Goal: Check status: Check status

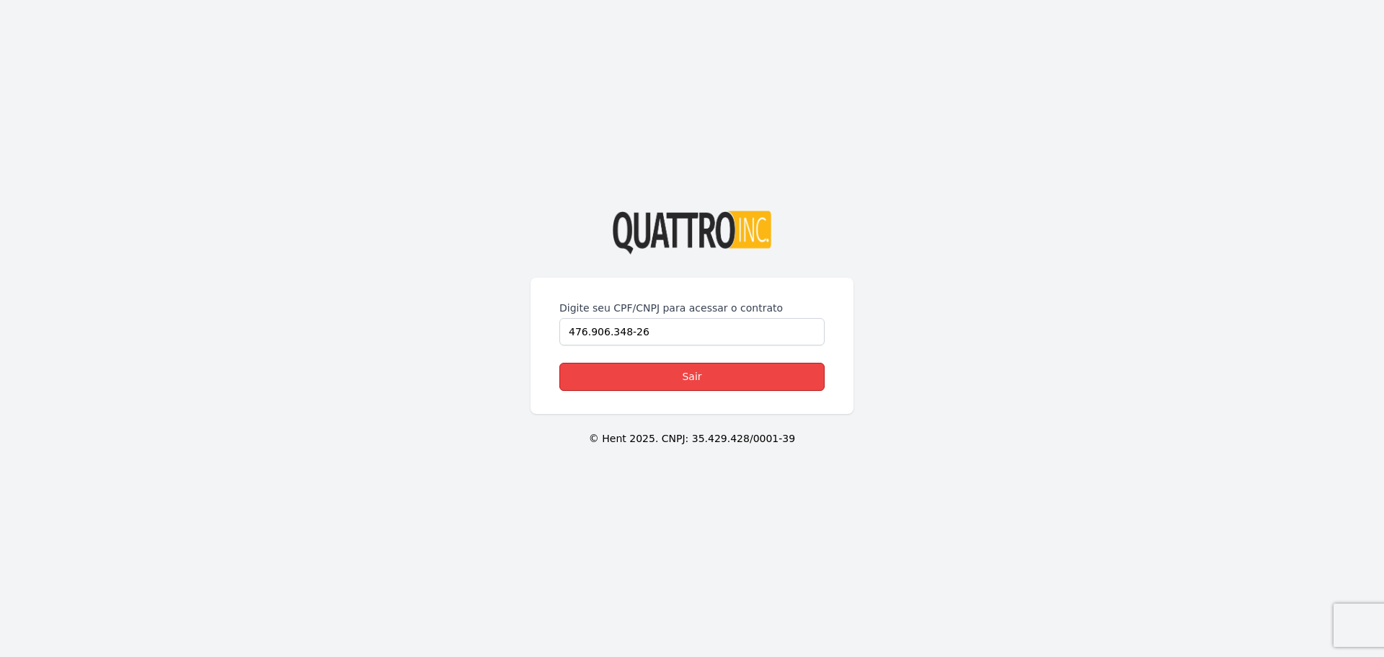
click at [687, 383] on link "Sair" at bounding box center [691, 377] width 265 height 28
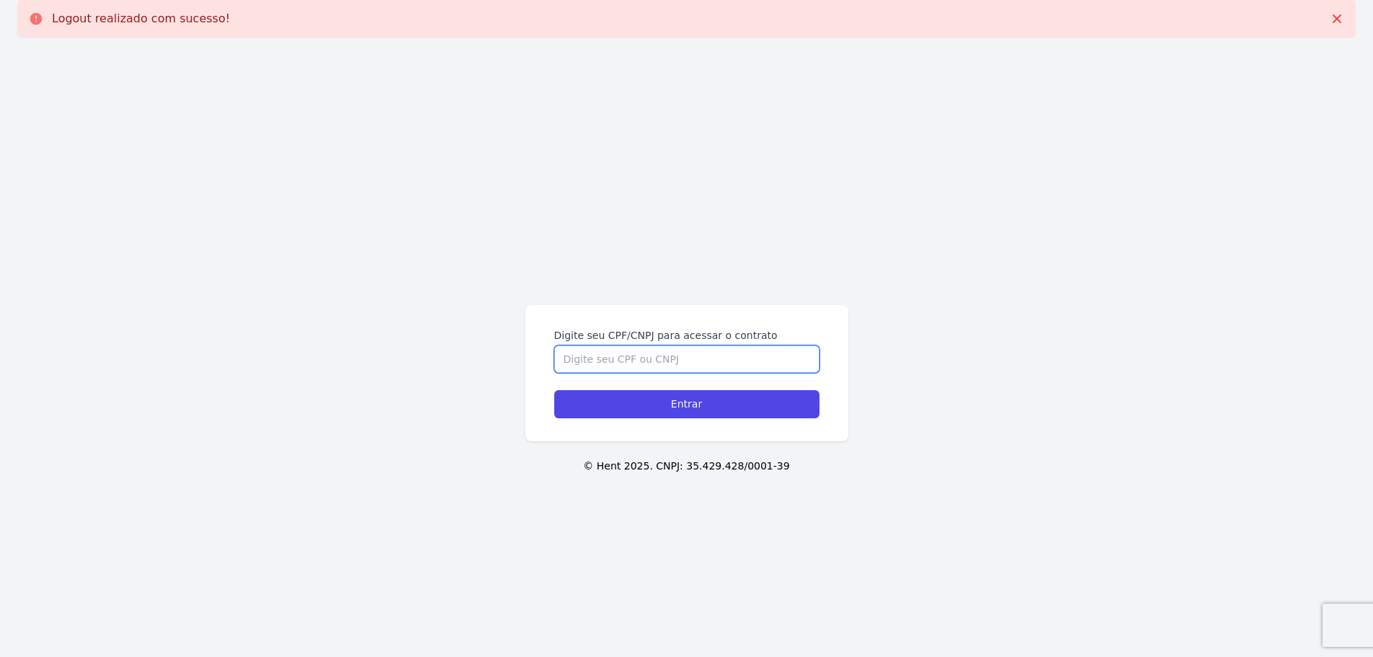
click at [677, 355] on input "Digite seu CPF/CNPJ para acessar o contrato" at bounding box center [686, 358] width 265 height 27
type input "47690634826"
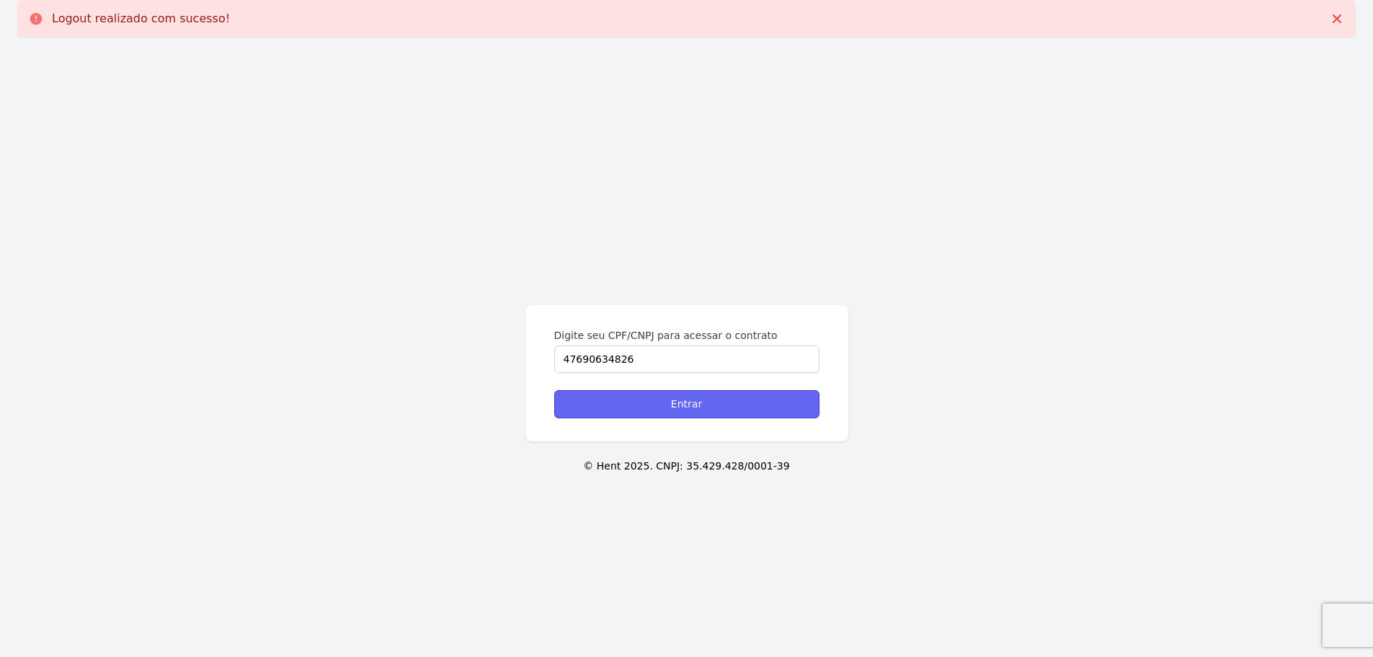
click at [690, 409] on input "Entrar" at bounding box center [686, 404] width 265 height 28
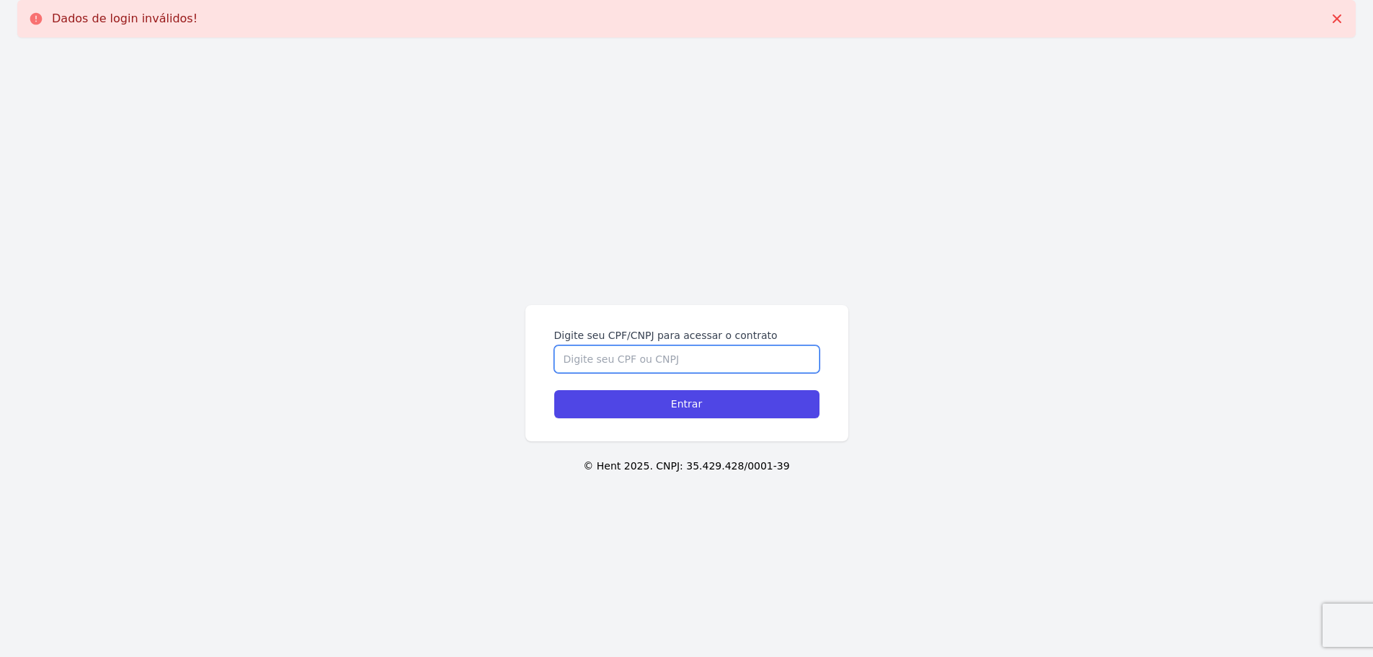
click at [662, 355] on input "Digite seu CPF/CNPJ para acessar o contrato" at bounding box center [686, 358] width 265 height 27
type input "47690634826"
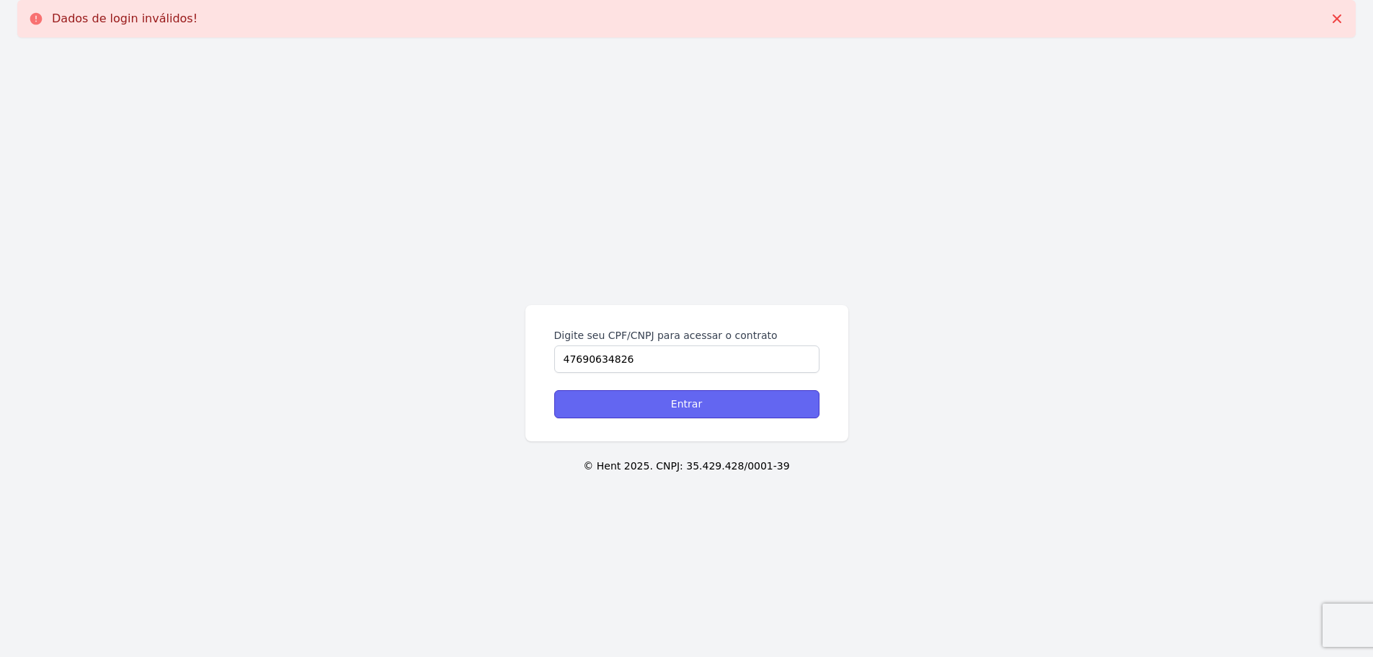
click at [695, 407] on input "Entrar" at bounding box center [686, 404] width 265 height 28
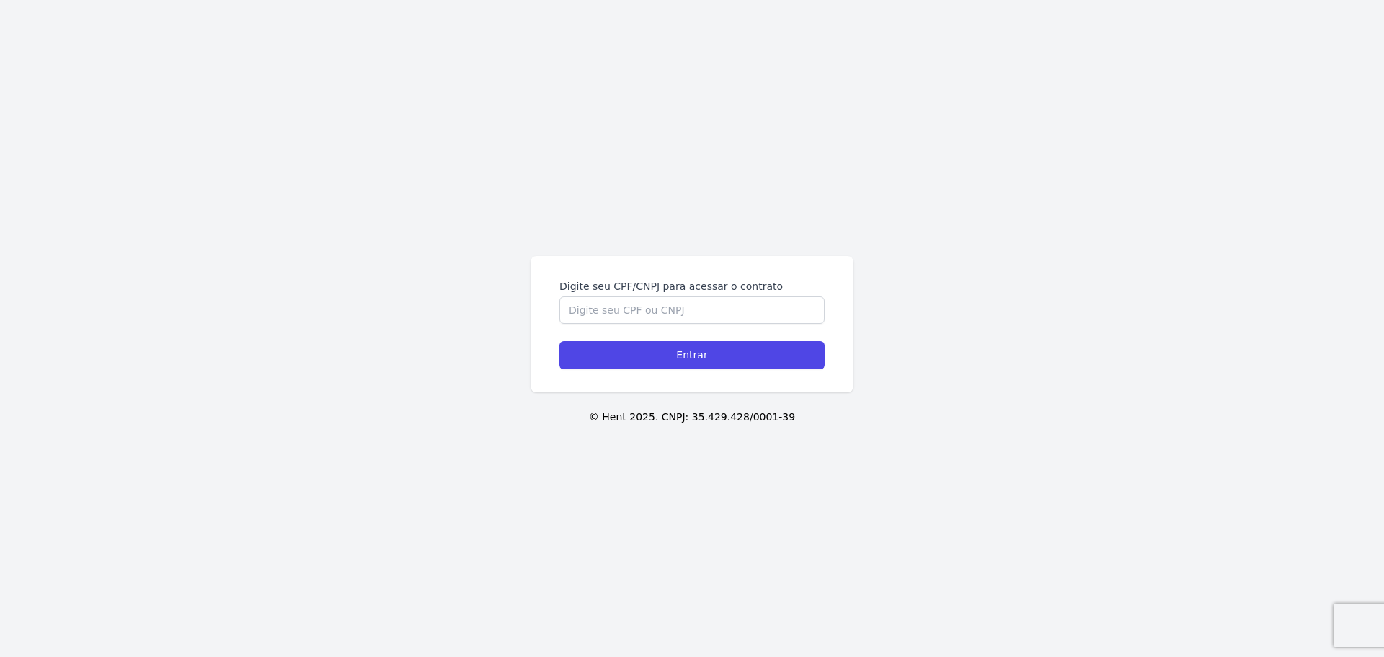
click at [337, 135] on div "Digite seu CPF/CNPJ para acessar o contrato Entrar © Hent 2025. CNPJ: 35.429.42…" at bounding box center [692, 328] width 1384 height 657
click at [693, 307] on input "Digite seu CPF/CNPJ para acessar o contrato" at bounding box center [691, 309] width 265 height 27
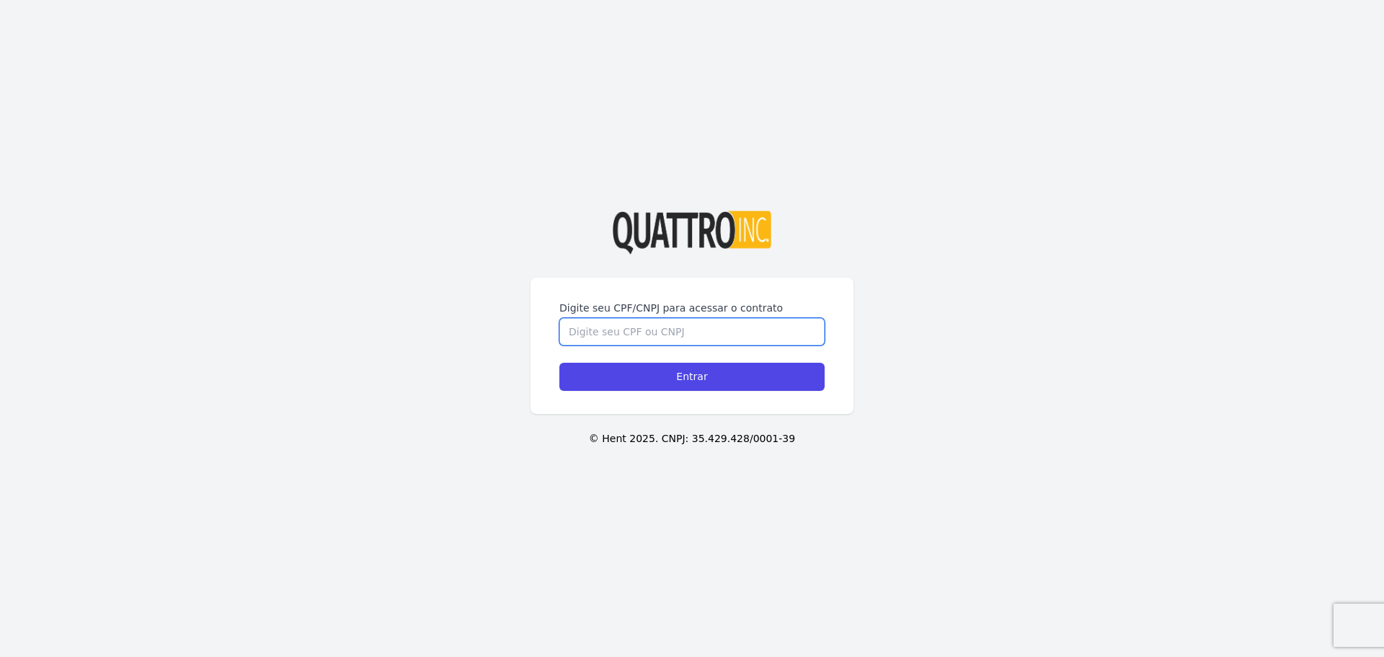
click at [672, 330] on input "Digite seu CPF/CNPJ para acessar o contrato" at bounding box center [691, 331] width 265 height 27
type input "476.906.348/26"
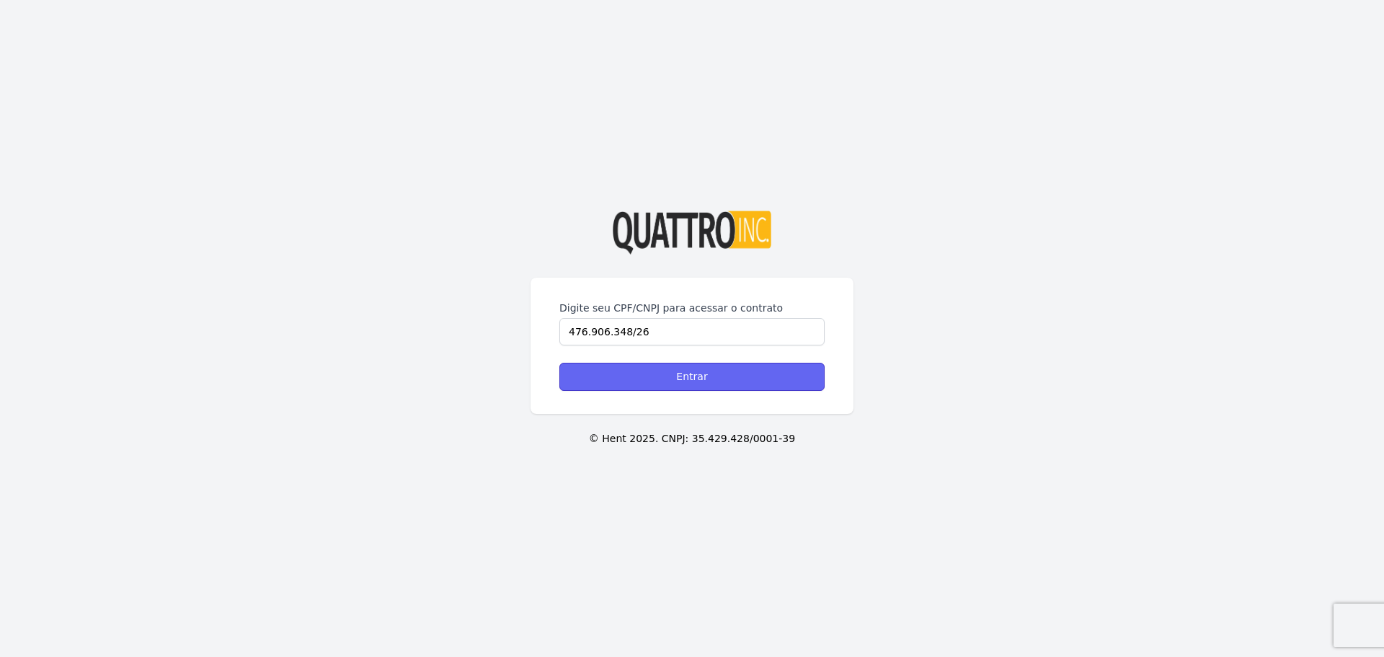
click at [685, 381] on input "Entrar" at bounding box center [691, 377] width 265 height 28
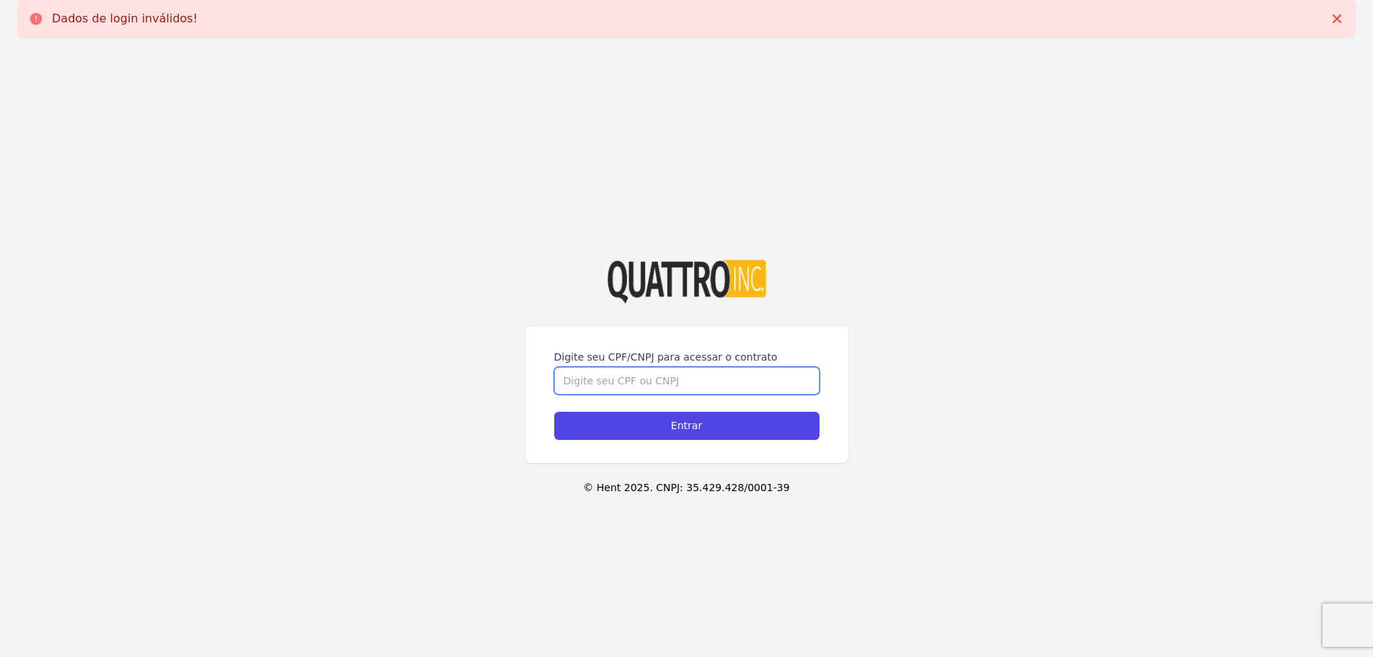
click at [623, 377] on input "Digite seu CPF/CNPJ para acessar o contrato" at bounding box center [686, 380] width 265 height 27
type input "476.906.348-26"
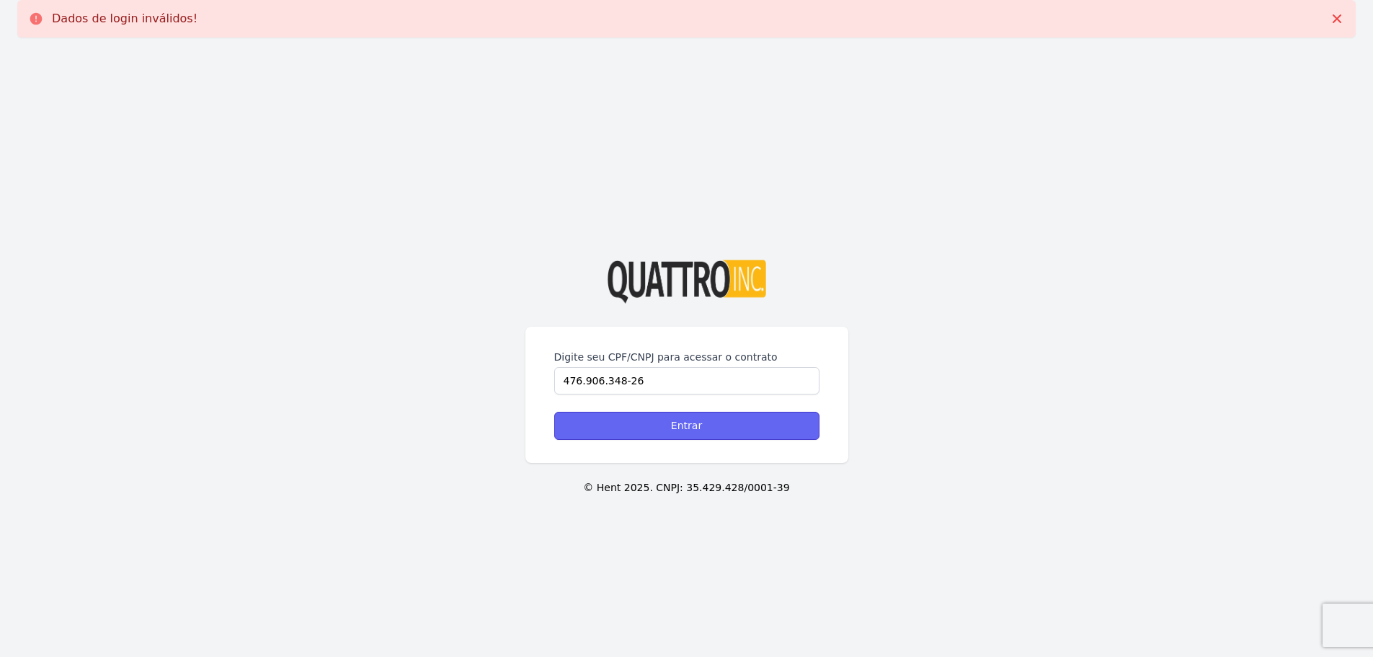
click at [685, 425] on input "Entrar" at bounding box center [686, 426] width 265 height 28
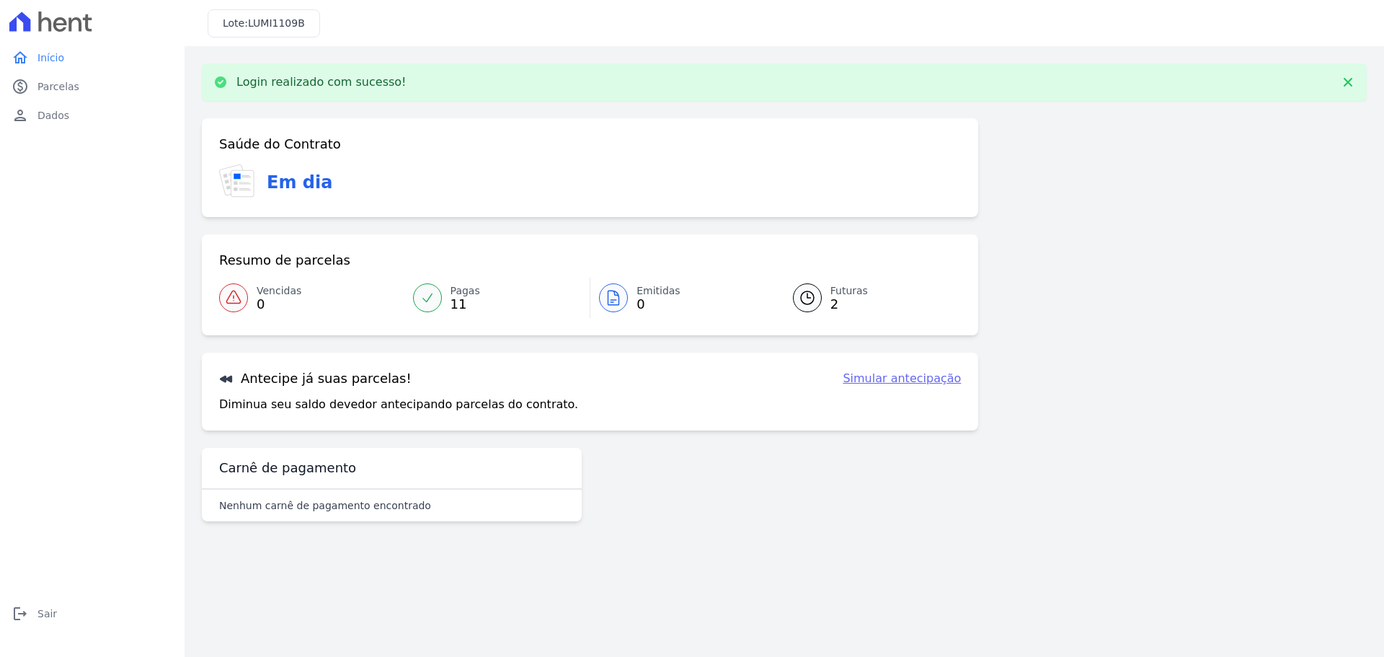
click at [443, 299] on link "Pagas 11" at bounding box center [497, 297] width 186 height 40
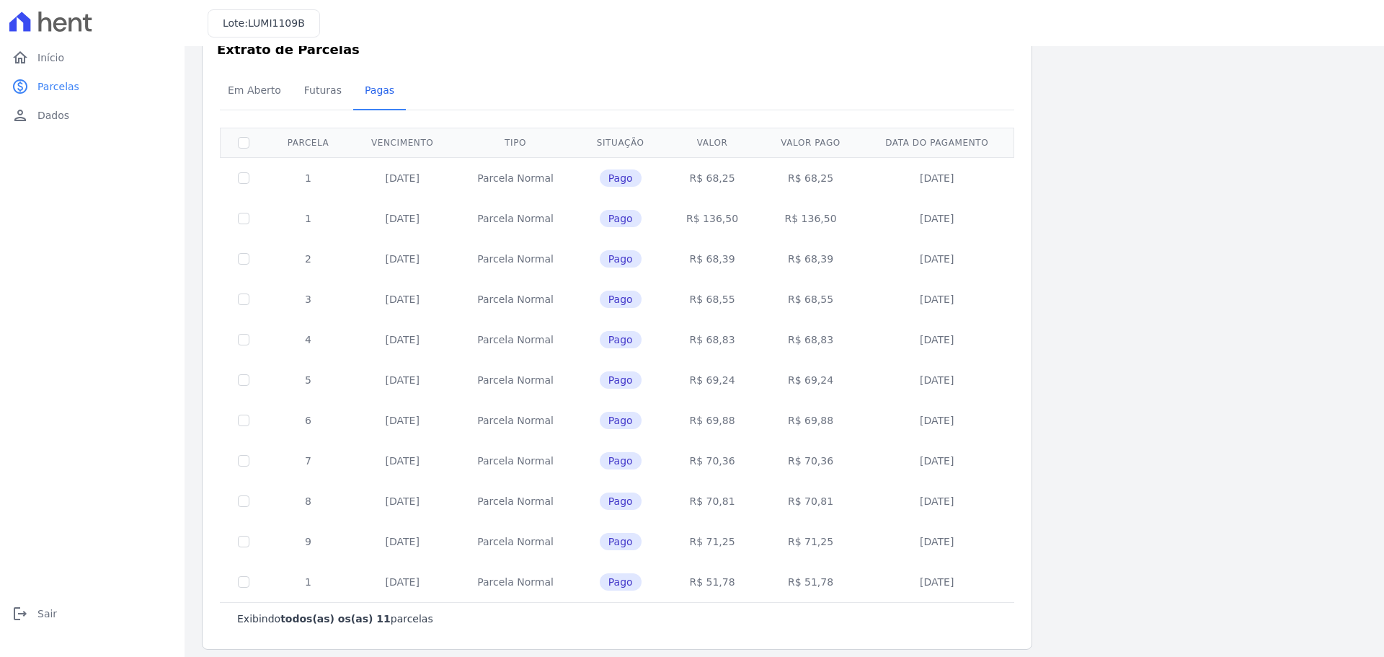
scroll to position [49, 0]
